Goal: Transaction & Acquisition: Purchase product/service

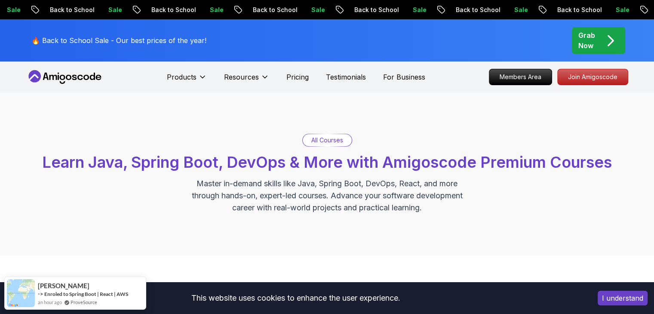
click at [616, 297] on button "I understand" at bounding box center [623, 298] width 50 height 15
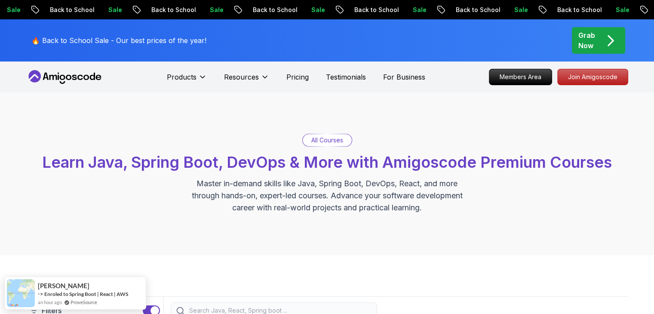
click at [592, 46] on p "Grab Now" at bounding box center [587, 40] width 17 height 21
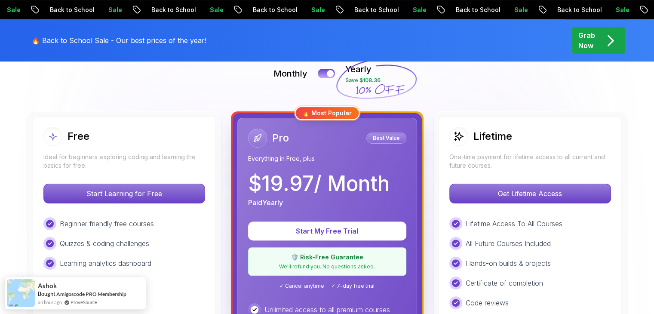
scroll to position [215, 0]
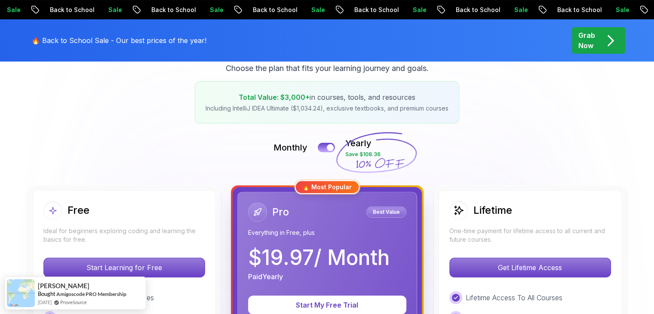
scroll to position [86, 0]
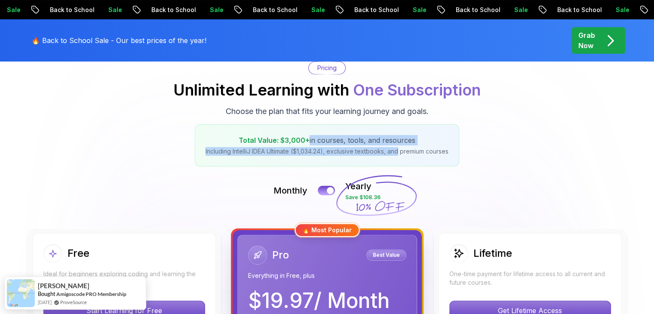
drag, startPoint x: 309, startPoint y: 141, endPoint x: 399, endPoint y: 153, distance: 91.1
click at [399, 153] on div "Total Value: $3,000+ in courses, tools, and resources Including IntelliJ IDEA U…" at bounding box center [327, 145] width 265 height 42
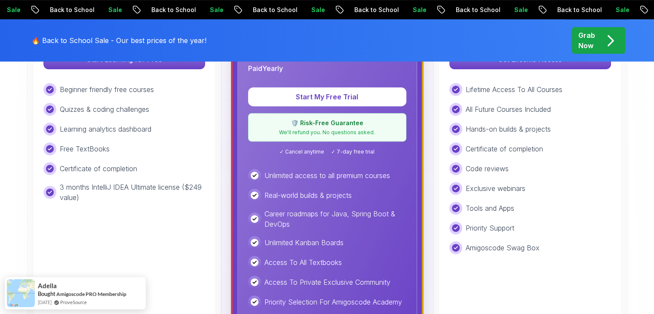
scroll to position [344, 0]
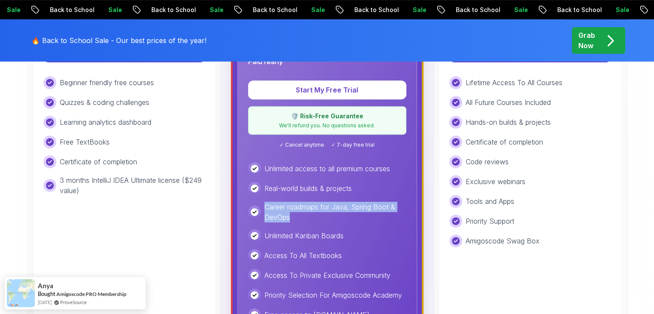
drag, startPoint x: 265, startPoint y: 204, endPoint x: 289, endPoint y: 217, distance: 27.2
click at [289, 217] on p "Career roadmaps for Java, Spring Boot & DevOps" at bounding box center [336, 212] width 142 height 21
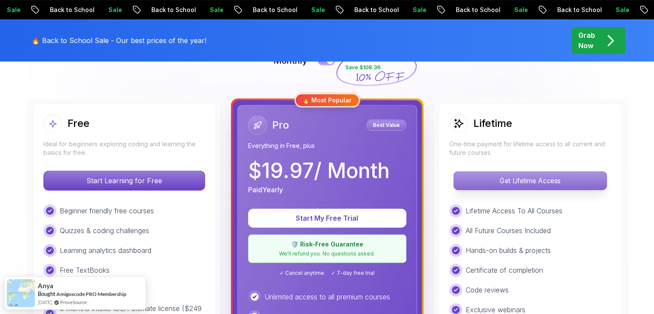
scroll to position [215, 0]
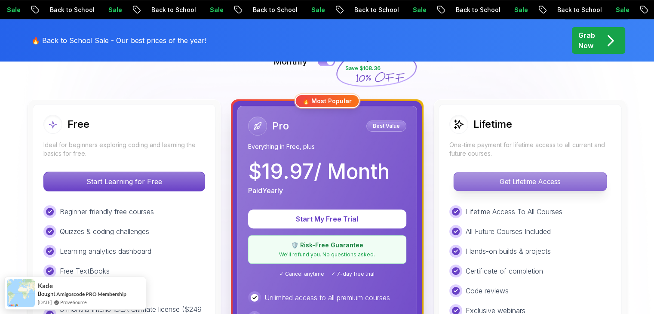
click at [539, 183] on p "Get Lifetime Access" at bounding box center [530, 181] width 153 height 18
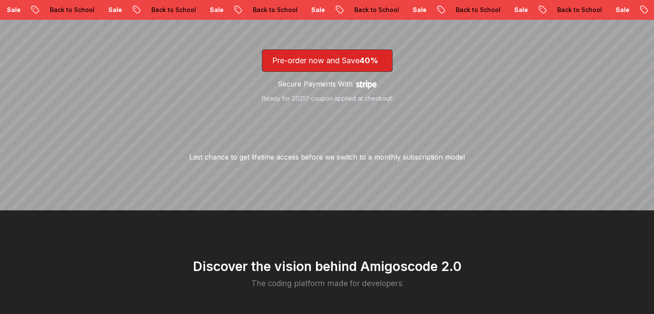
scroll to position [645, 0]
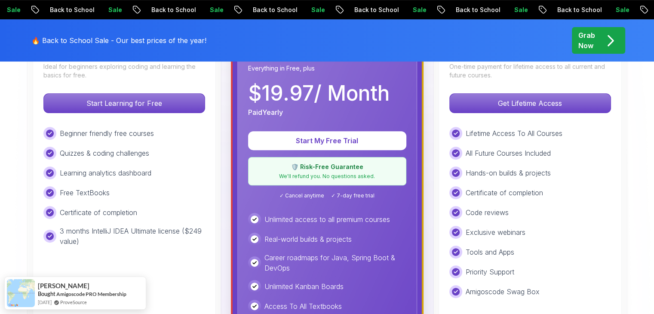
scroll to position [301, 0]
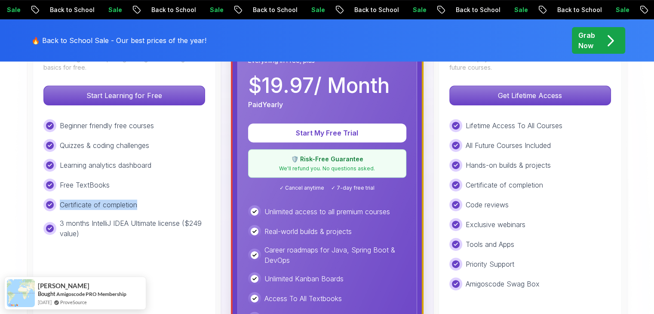
drag, startPoint x: 58, startPoint y: 203, endPoint x: 147, endPoint y: 206, distance: 89.1
click at [147, 206] on div "Certificate of completion" at bounding box center [124, 204] width 162 height 13
drag, startPoint x: 117, startPoint y: 180, endPoint x: 83, endPoint y: 179, distance: 34.0
click at [83, 179] on div "Free TextBooks" at bounding box center [124, 185] width 162 height 13
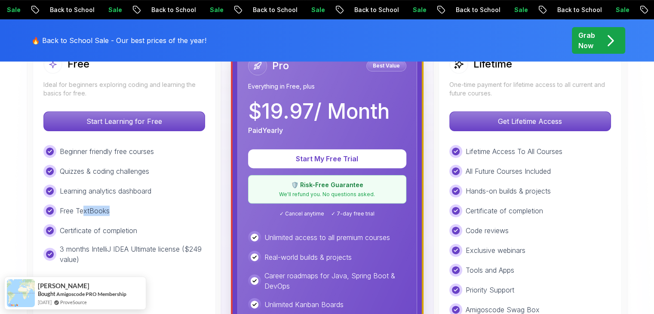
scroll to position [258, 0]
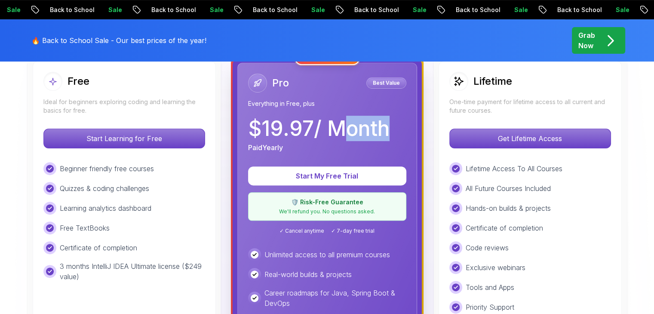
drag, startPoint x: 336, startPoint y: 126, endPoint x: 386, endPoint y: 132, distance: 49.9
click at [386, 132] on p "$ 19.97 / Month" at bounding box center [319, 128] width 142 height 21
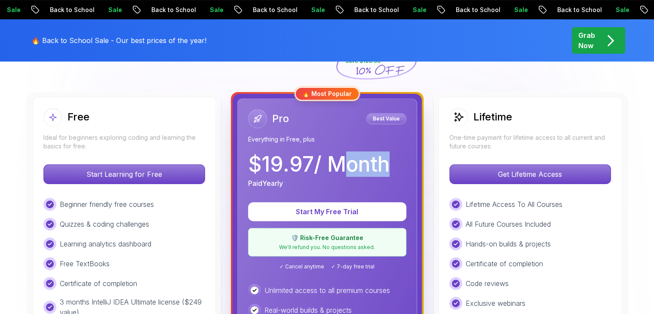
scroll to position [172, 0]
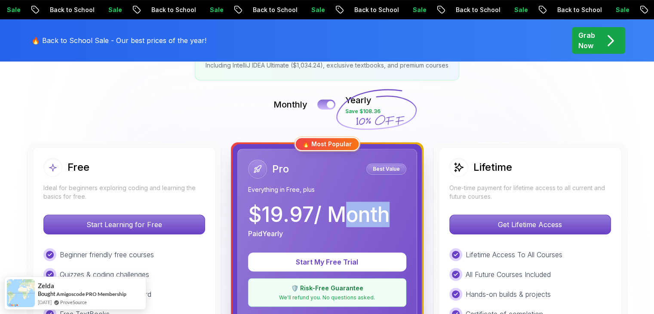
click at [330, 105] on div at bounding box center [330, 104] width 7 height 7
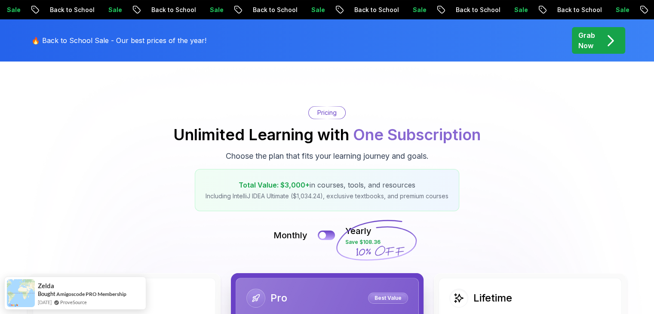
scroll to position [0, 0]
